Goal: Task Accomplishment & Management: Complete application form

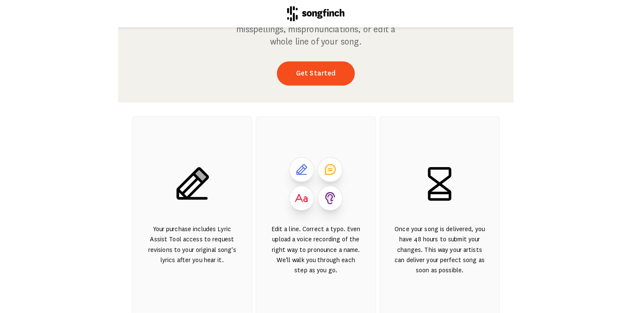
scroll to position [76, 0]
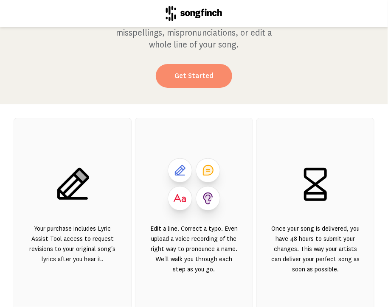
click at [170, 74] on link "Get Started" at bounding box center [194, 76] width 76 height 24
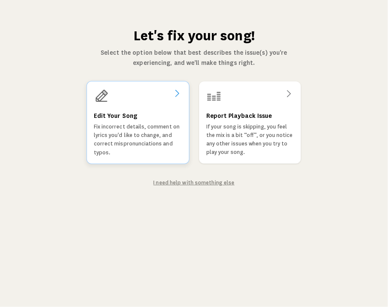
click at [150, 104] on div "Edit Your Song Fix incorrect details, comment on lyrics you'd like to change, a…" at bounding box center [138, 122] width 103 height 83
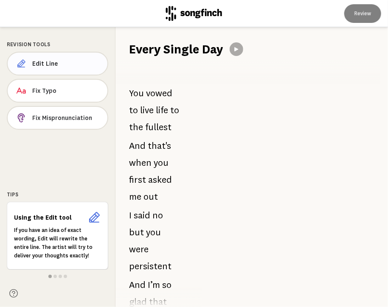
click at [35, 62] on span "Edit Line" at bounding box center [66, 63] width 68 height 8
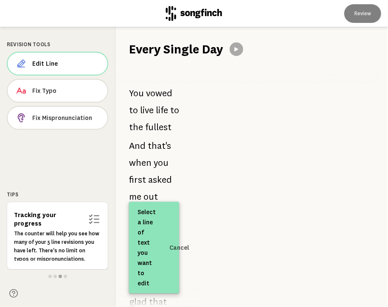
click at [147, 224] on span "Select a line of text you want to edit" at bounding box center [147, 248] width 18 height 82
click at [287, 190] on div at bounding box center [290, 167] width 195 height 280
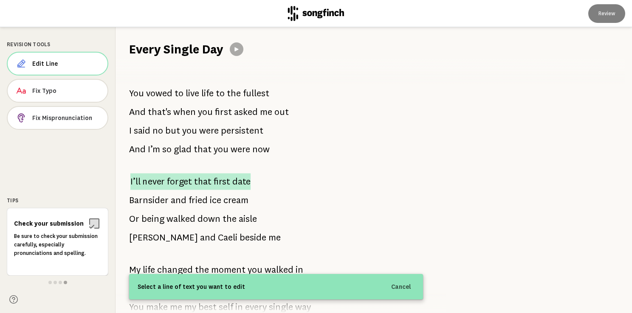
click at [196, 181] on span "that" at bounding box center [202, 181] width 17 height 17
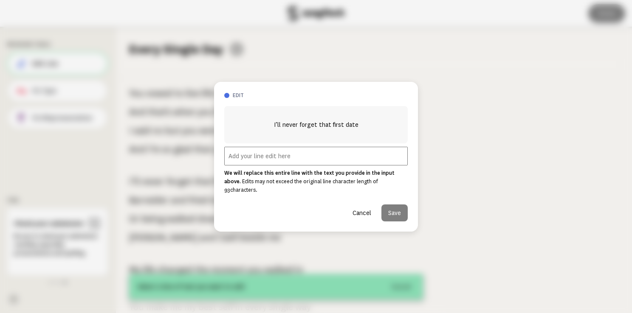
click at [249, 159] on input "text" at bounding box center [315, 156] width 183 height 19
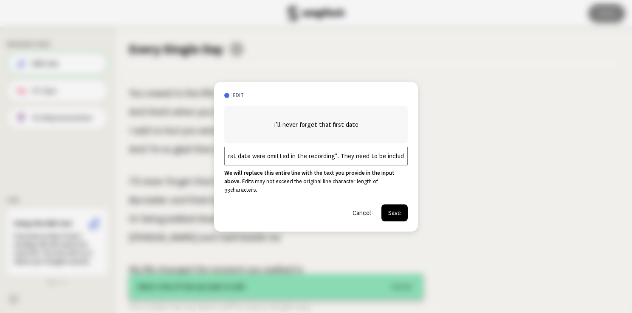
type input "The words "the first date were omitted in the recording". They need to be inclu…"
click at [388, 208] on button "Save" at bounding box center [394, 213] width 26 height 17
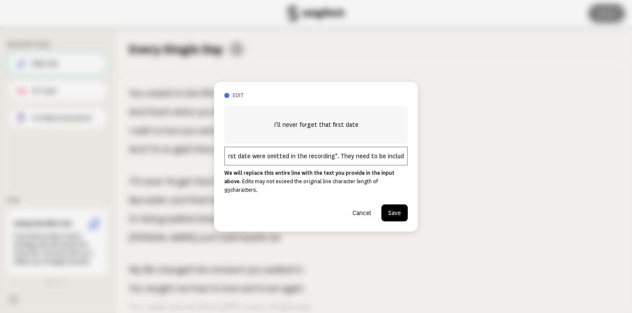
scroll to position [0, 0]
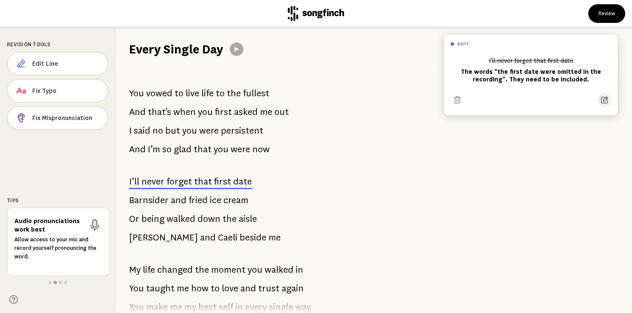
click at [388, 100] on icon at bounding box center [604, 100] width 8 height 8
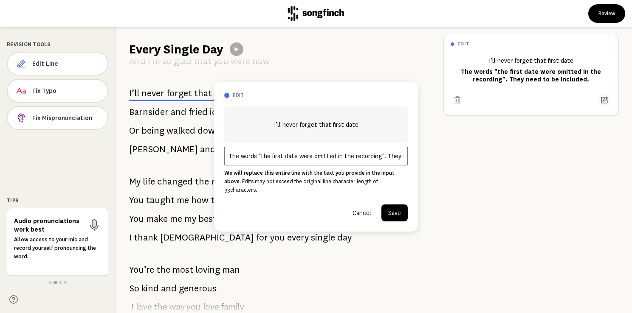
scroll to position [94, 0]
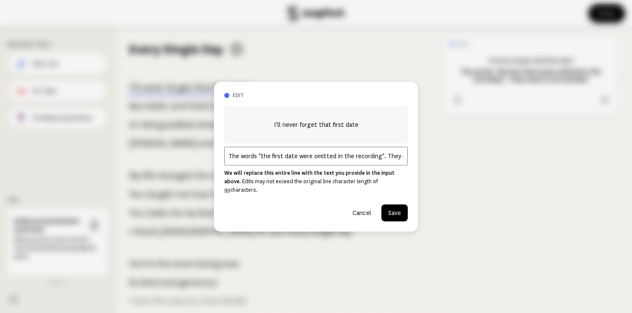
click at [388, 161] on input "The words "the first date were omitted in the recording". They need to be inclu…" at bounding box center [315, 156] width 183 height 19
click at [388, 210] on button "Save" at bounding box center [394, 213] width 26 height 17
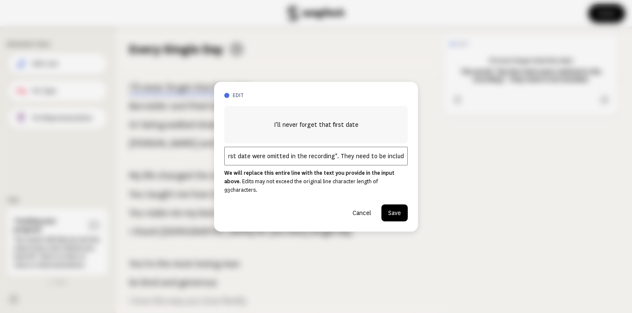
scroll to position [0, 0]
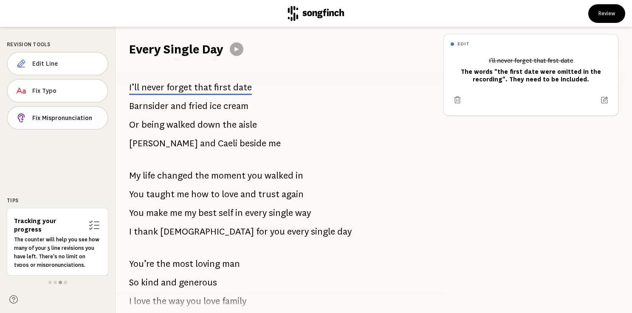
click at [59, 116] on span "Fix Mispronunciation" at bounding box center [66, 118] width 68 height 8
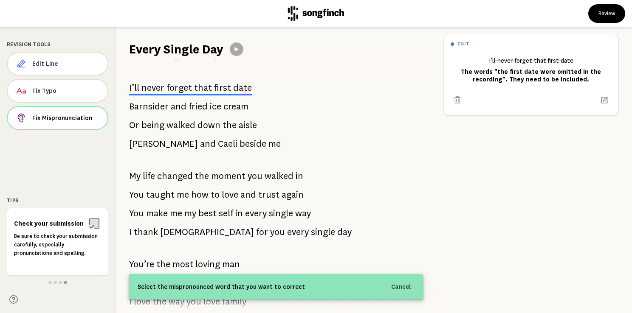
scroll to position [77, 0]
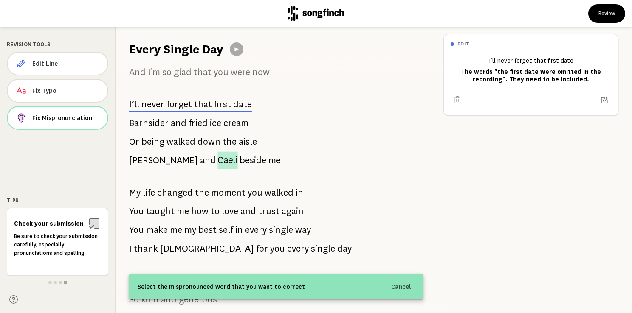
click at [217, 162] on span "Caeli" at bounding box center [227, 160] width 20 height 17
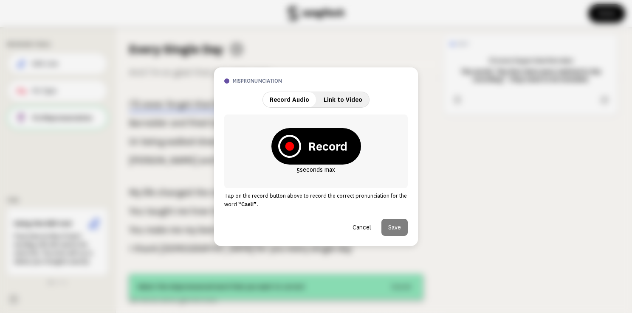
click at [319, 147] on strong "Record" at bounding box center [327, 146] width 39 height 17
click at [287, 147] on icon at bounding box center [289, 146] width 8 height 8
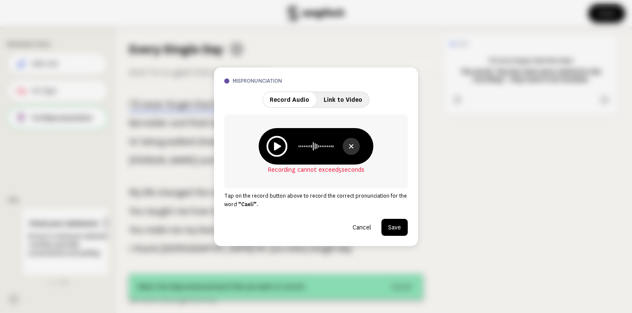
click at [276, 143] on icon at bounding box center [276, 146] width 21 height 21
click at [388, 226] on button "Save" at bounding box center [394, 227] width 26 height 17
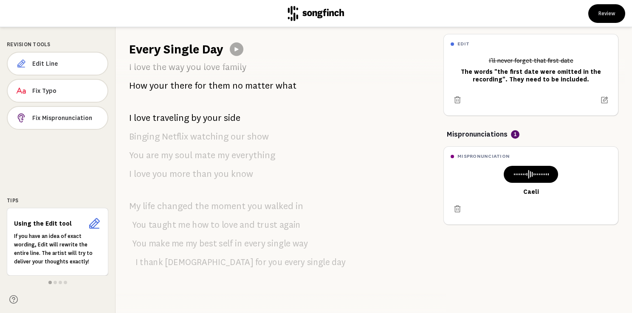
scroll to position [0, 0]
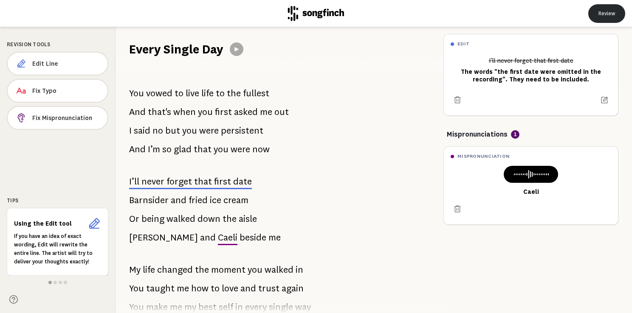
click at [388, 18] on button "Review" at bounding box center [606, 13] width 37 height 19
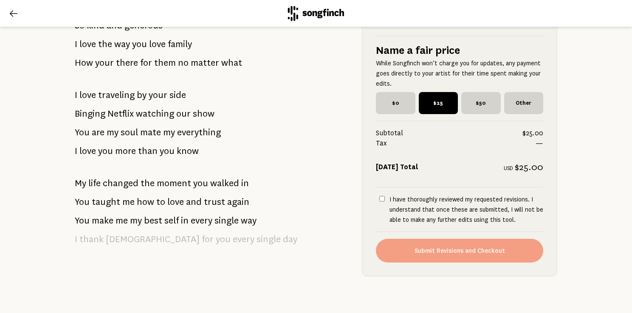
scroll to position [451, 0]
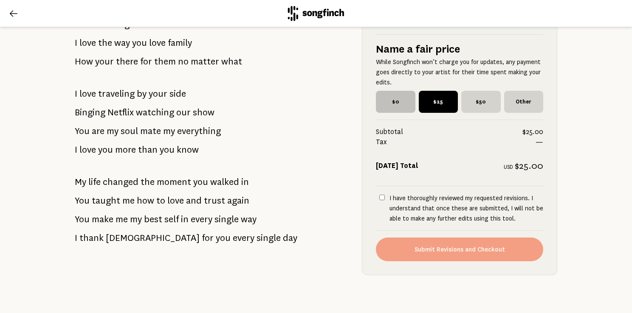
click at [378, 108] on span "$0" at bounding box center [395, 102] width 39 height 22
click at [378, 96] on input "$0" at bounding box center [379, 94] width 6 height 6
radio input "true"
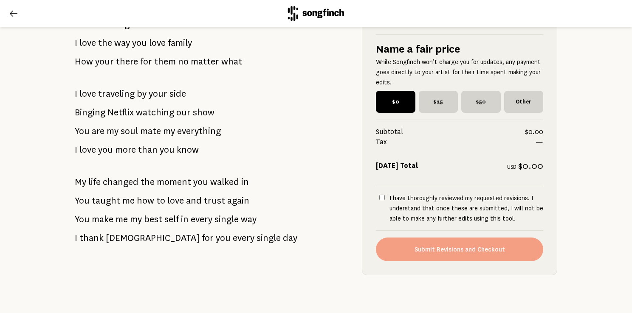
click at [379, 200] on input "I have thoroughly reviewed my requested revisions. I understand that once these…" at bounding box center [382, 198] width 6 height 6
checkbox input "true"
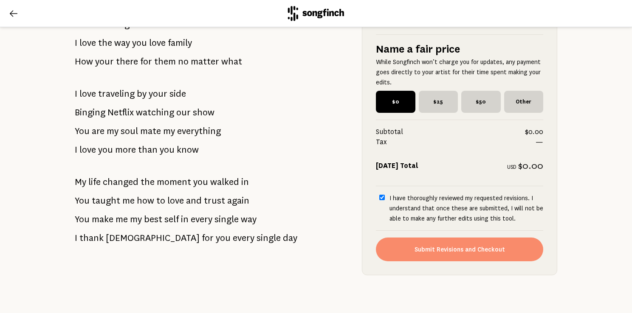
click at [388, 258] on button "Submit Revisions and Checkout" at bounding box center [459, 250] width 167 height 24
